Goal: Find specific page/section: Find specific page/section

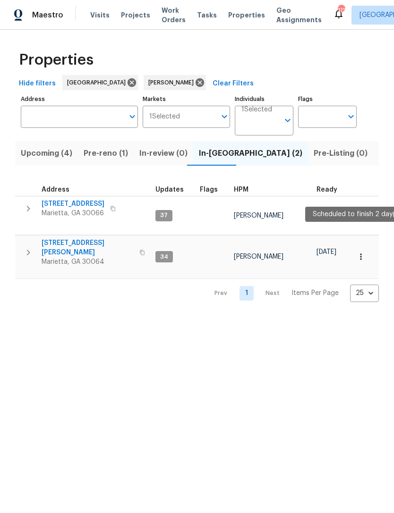
scroll to position [0, -6]
click at [53, 154] on span "Upcoming (4)" at bounding box center [46, 153] width 51 height 13
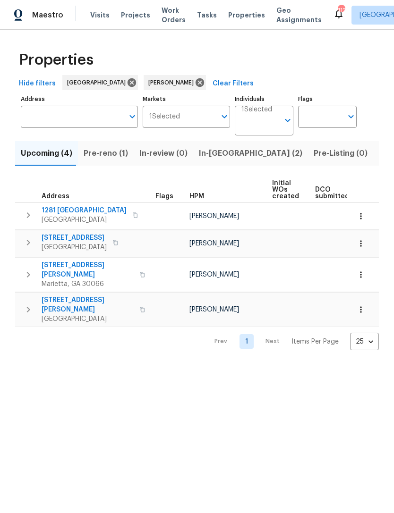
click at [69, 214] on span "1281 Parkwood Chase NW" at bounding box center [84, 210] width 85 height 9
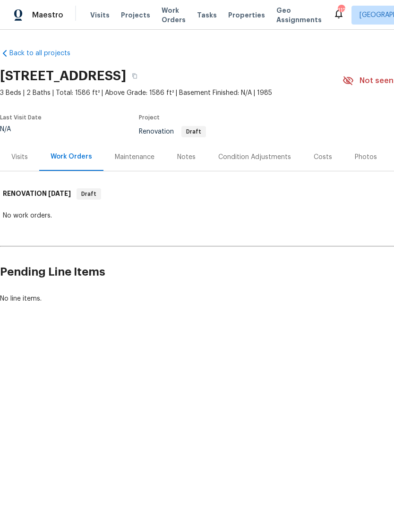
click at [20, 166] on div "Visits" at bounding box center [19, 157] width 39 height 28
